Goal: Check status

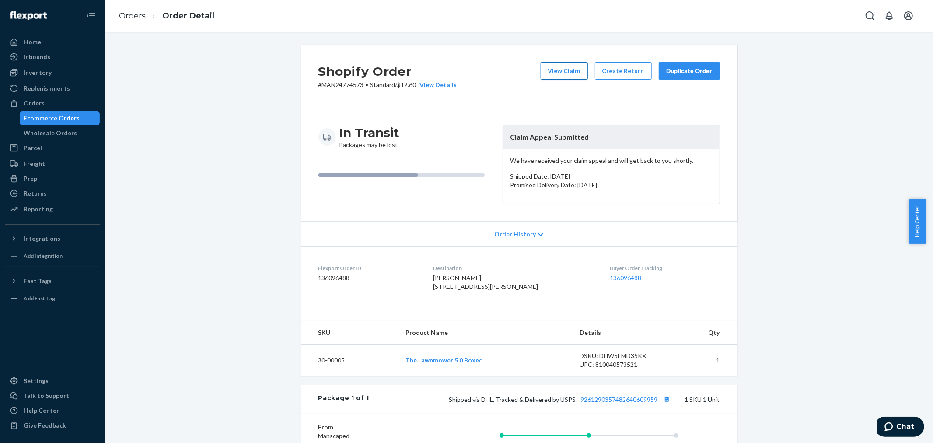
click at [565, 74] on button "View Claim" at bounding box center [564, 71] width 47 height 18
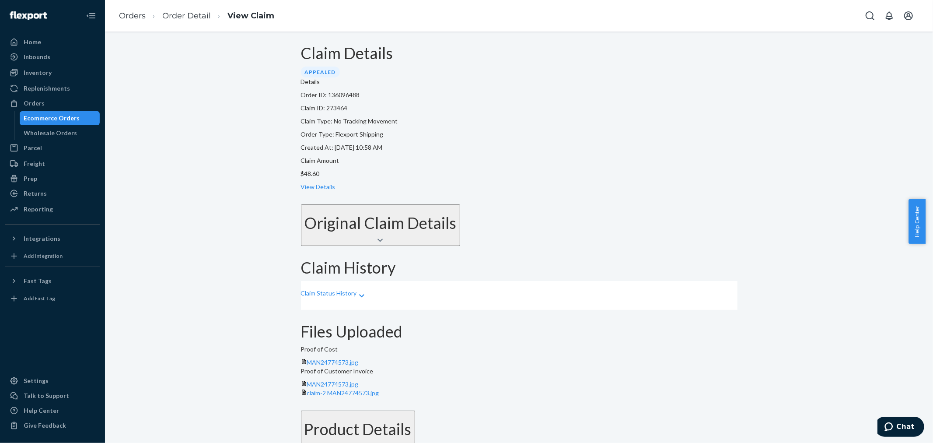
scroll to position [81, 0]
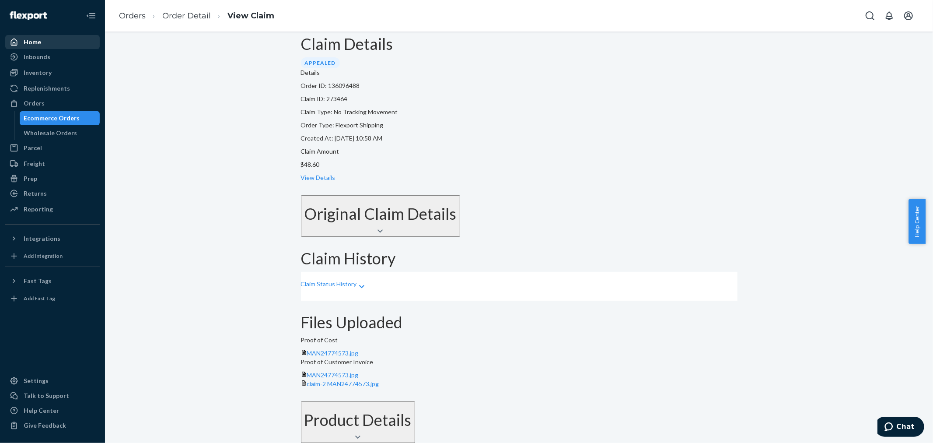
click at [25, 40] on div "Home" at bounding box center [33, 42] width 18 height 9
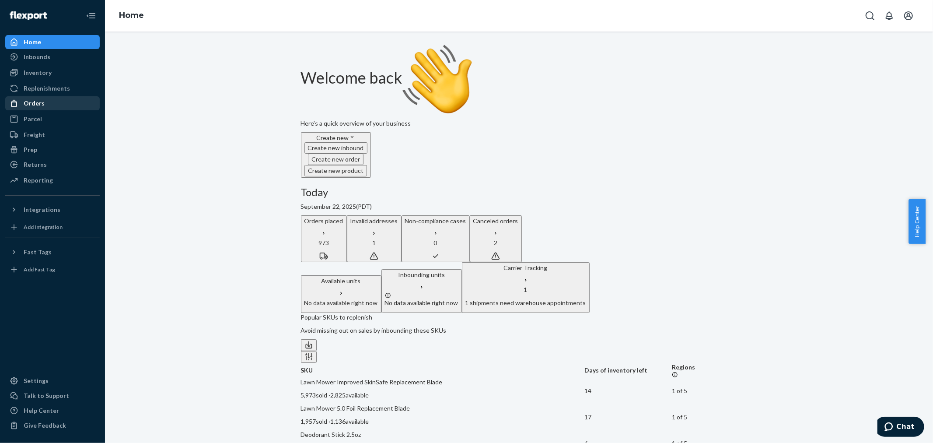
click at [40, 102] on div "Orders" at bounding box center [34, 103] width 21 height 9
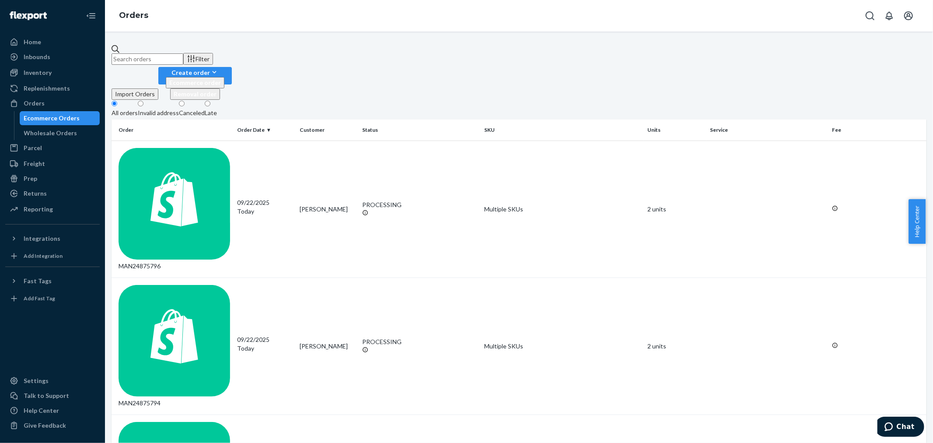
click at [179, 109] on div "Invalid address" at bounding box center [158, 113] width 41 height 9
click at [144, 101] on input "Invalid address" at bounding box center [141, 104] width 6 height 6
